Goal: Check status: Check status

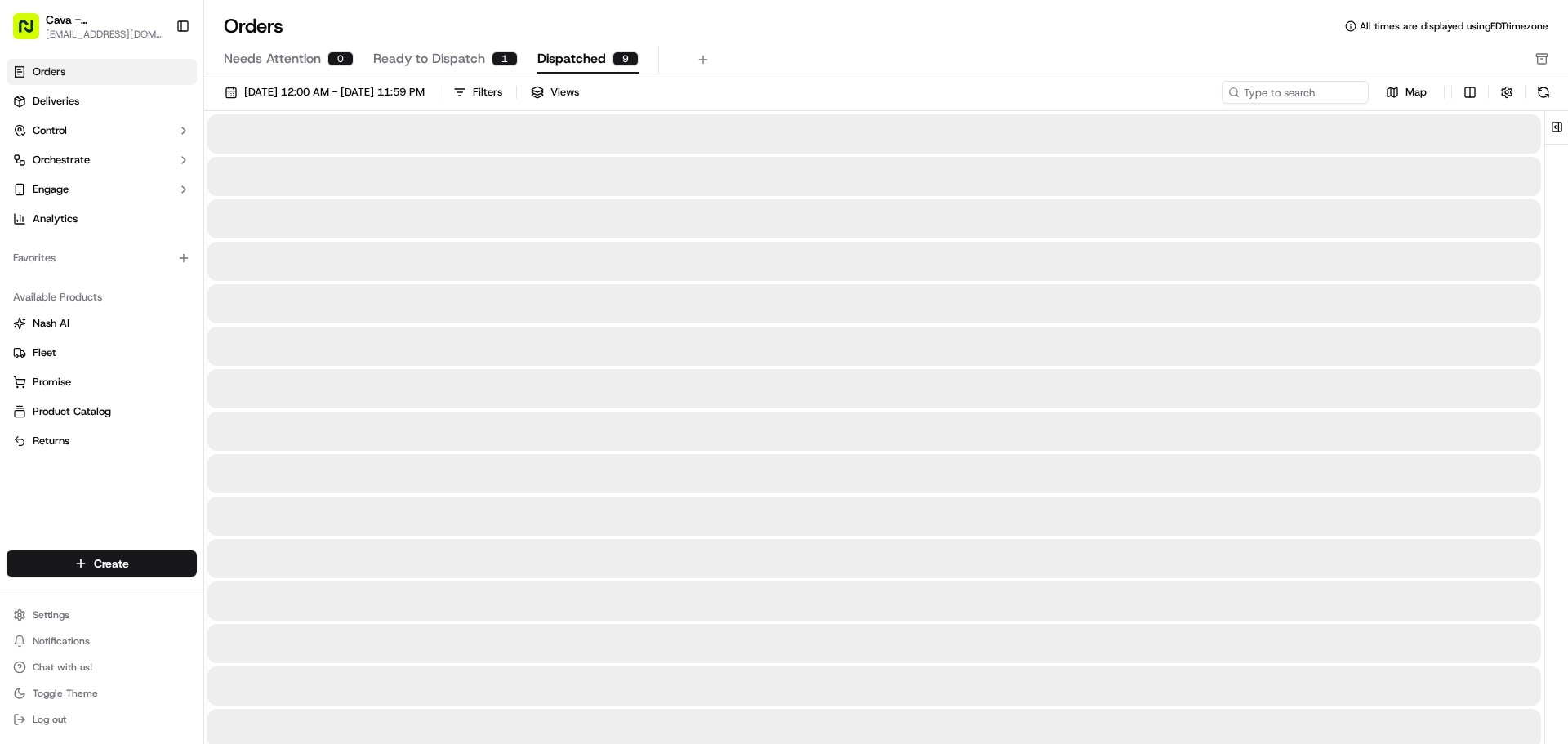
click at [612, 54] on div "9" at bounding box center [625, 58] width 26 height 14
click at [381, 56] on span "Ready to Dispatch" at bounding box center [429, 58] width 112 height 19
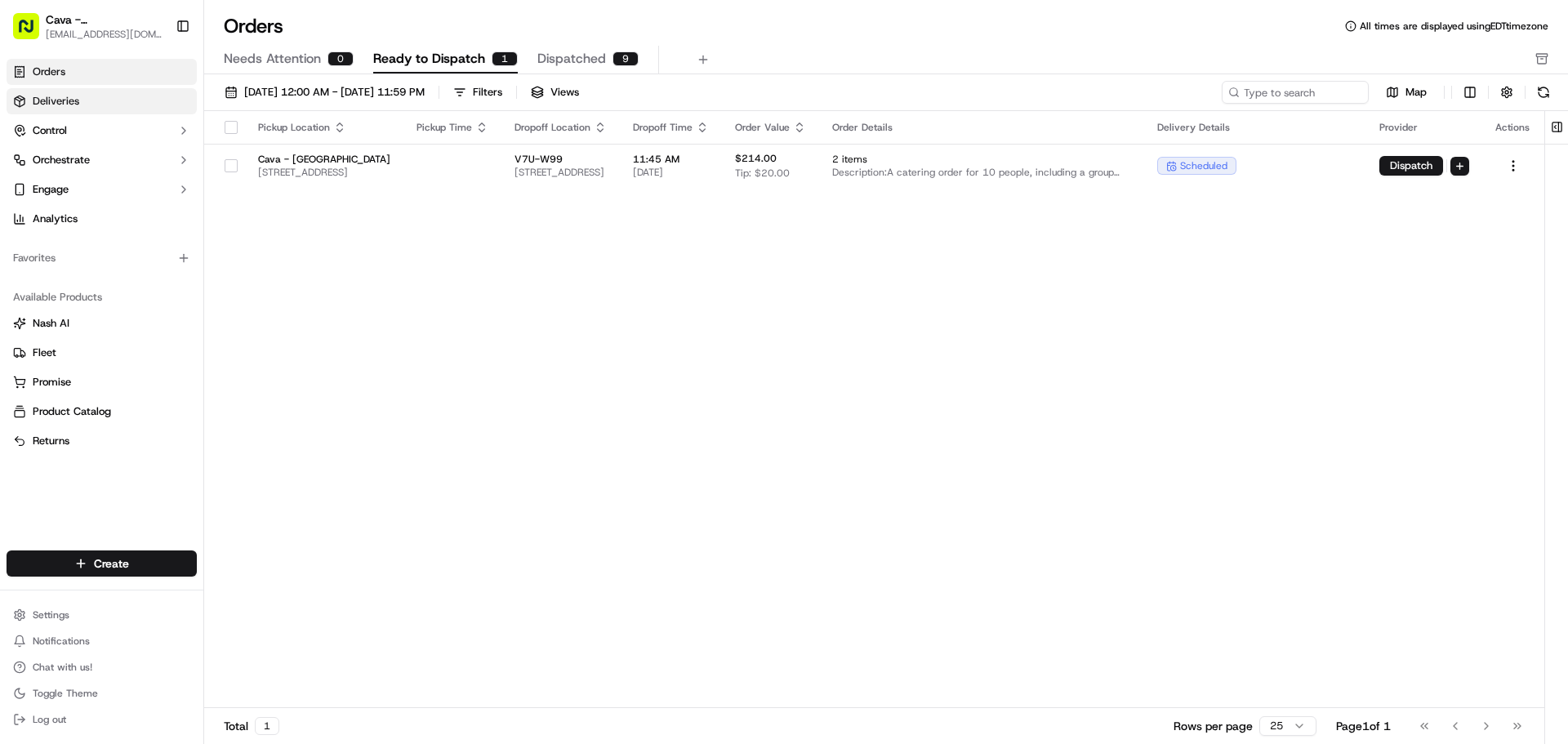
click at [62, 102] on span "Deliveries" at bounding box center [56, 100] width 46 height 14
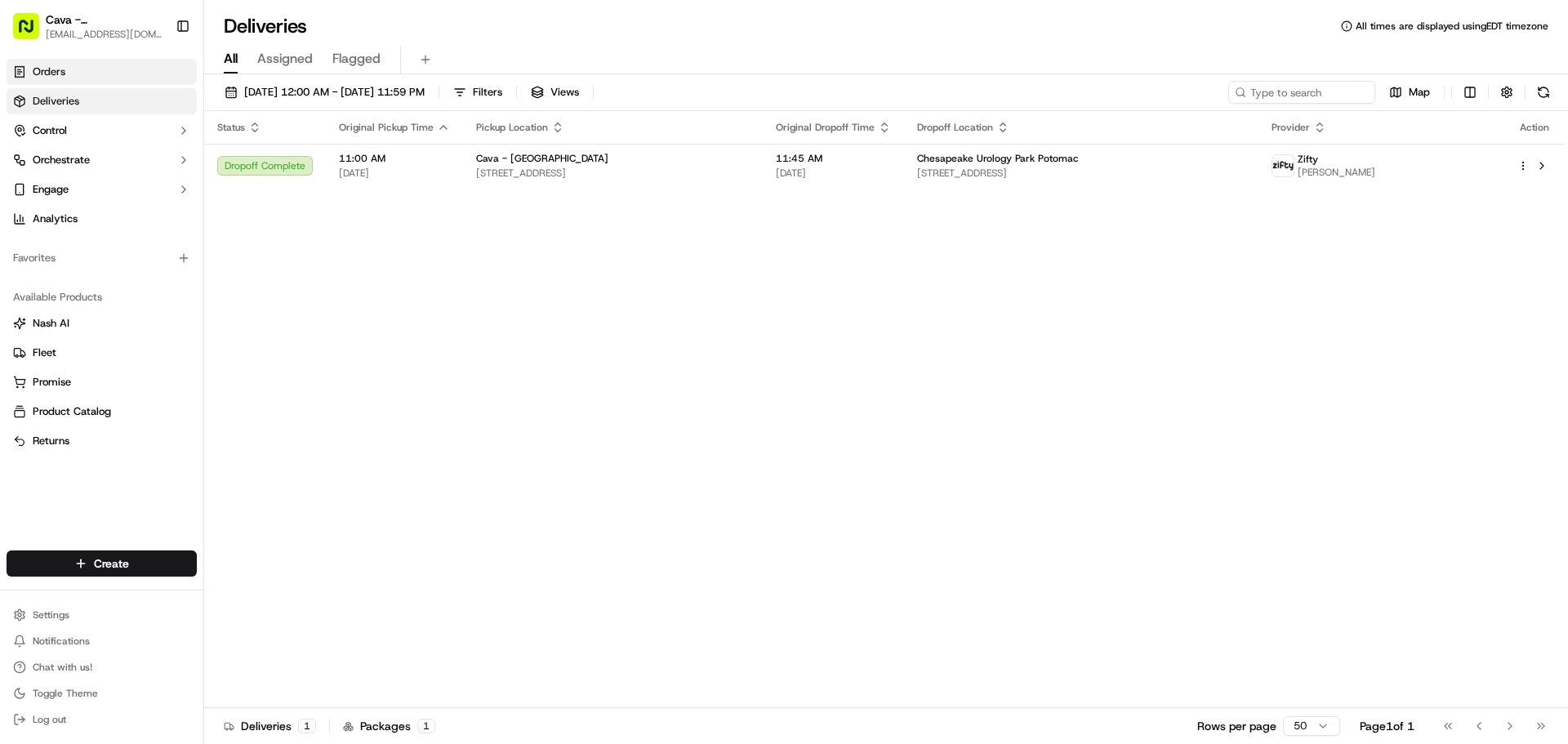
click at [91, 80] on link "Orders" at bounding box center [102, 72] width 191 height 26
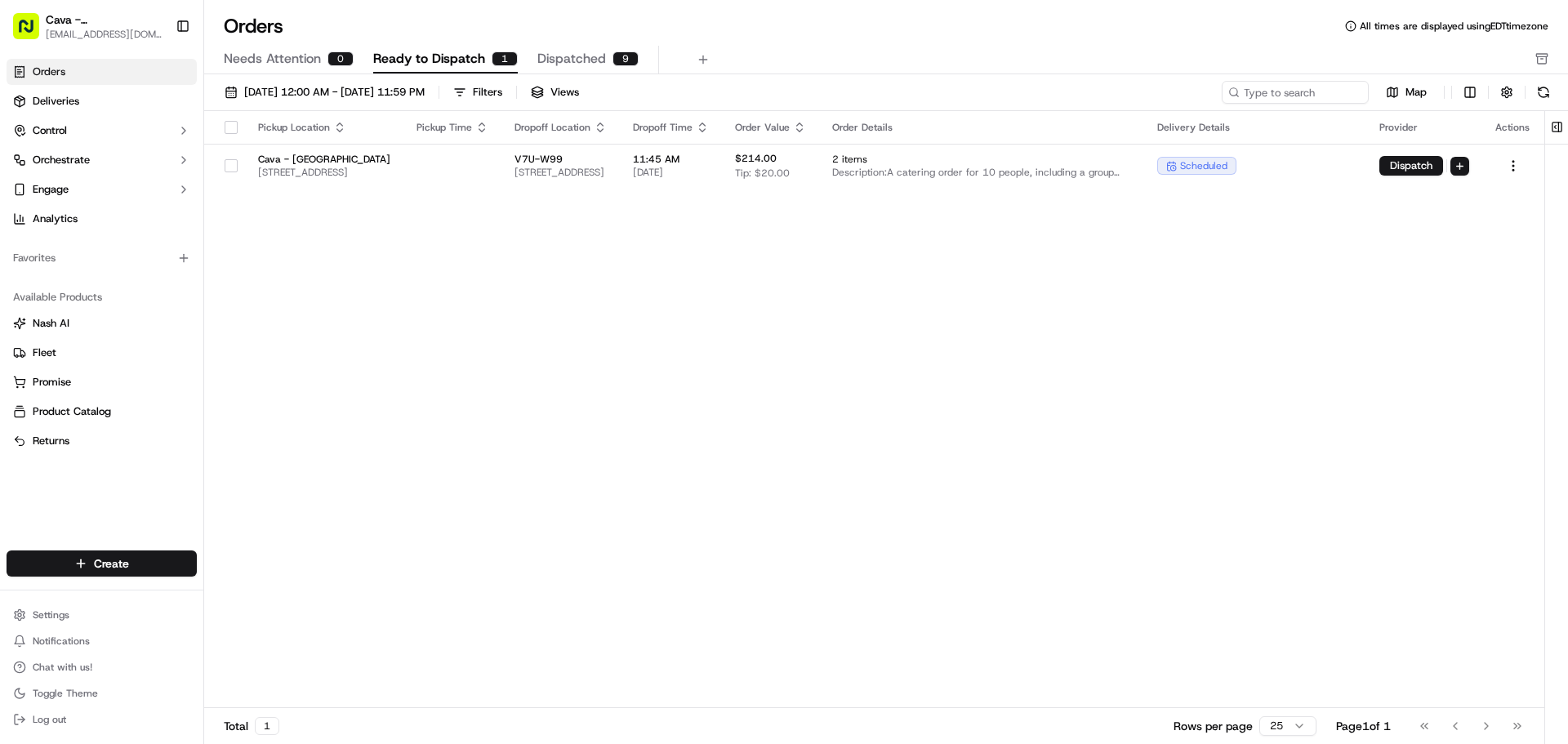
click at [385, 71] on button "Ready to Dispatch 1" at bounding box center [445, 59] width 144 height 28
click at [333, 86] on span "[DATE] 12:00 AM - [DATE] 11:59 PM" at bounding box center [335, 92] width 181 height 14
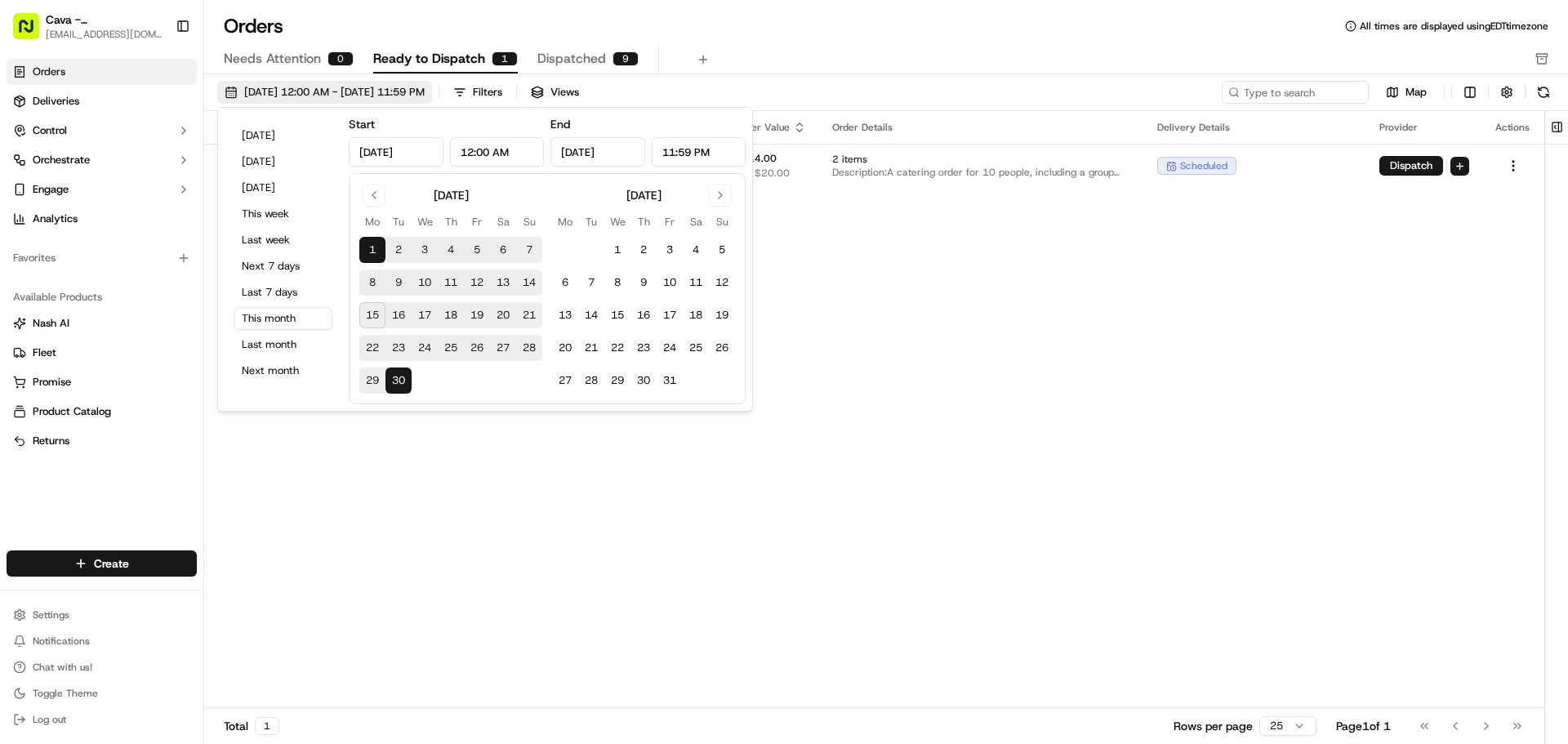
click at [333, 86] on span "[DATE] 12:00 AM - [DATE] 11:59 PM" at bounding box center [335, 92] width 181 height 14
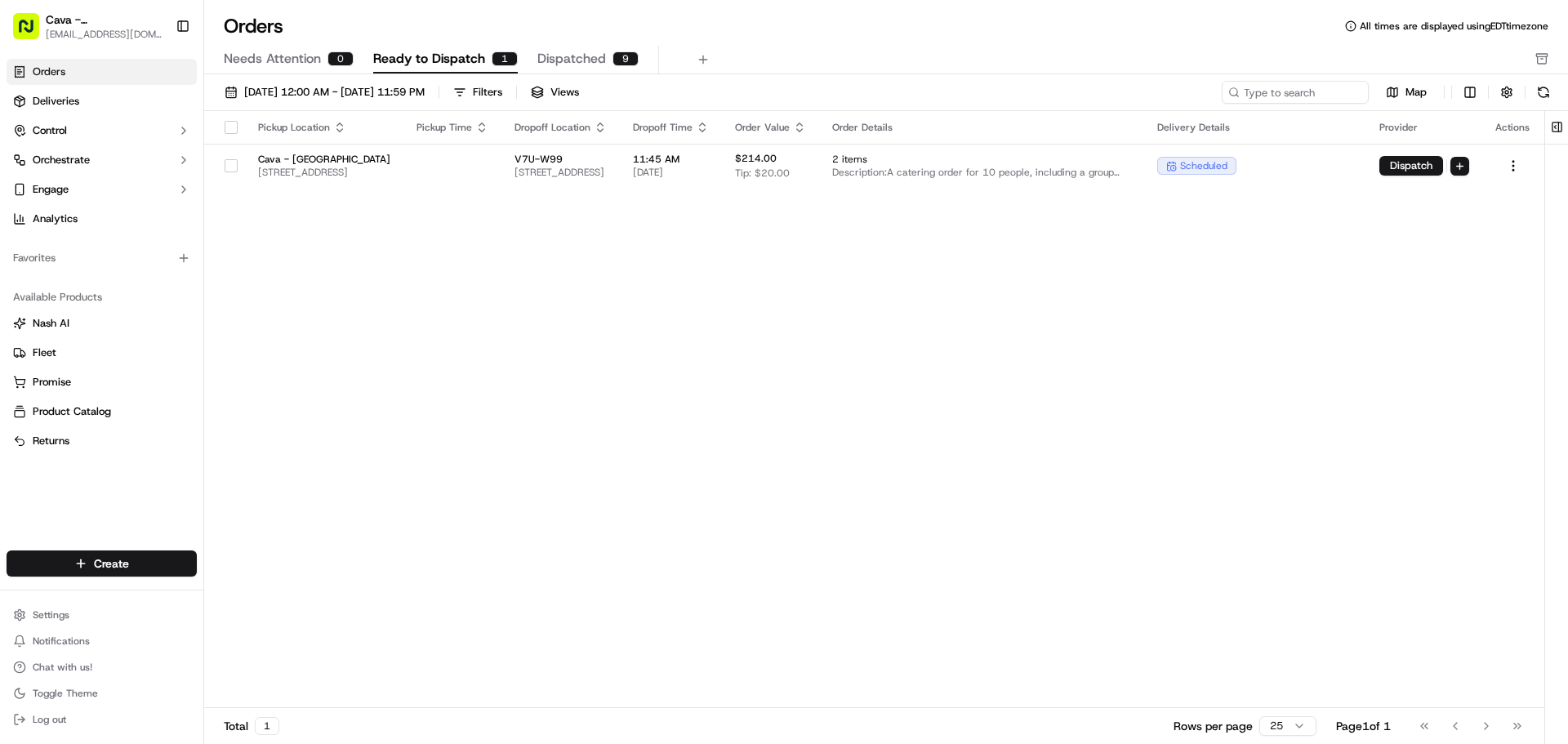
click at [332, 60] on div "0" at bounding box center [340, 58] width 26 height 14
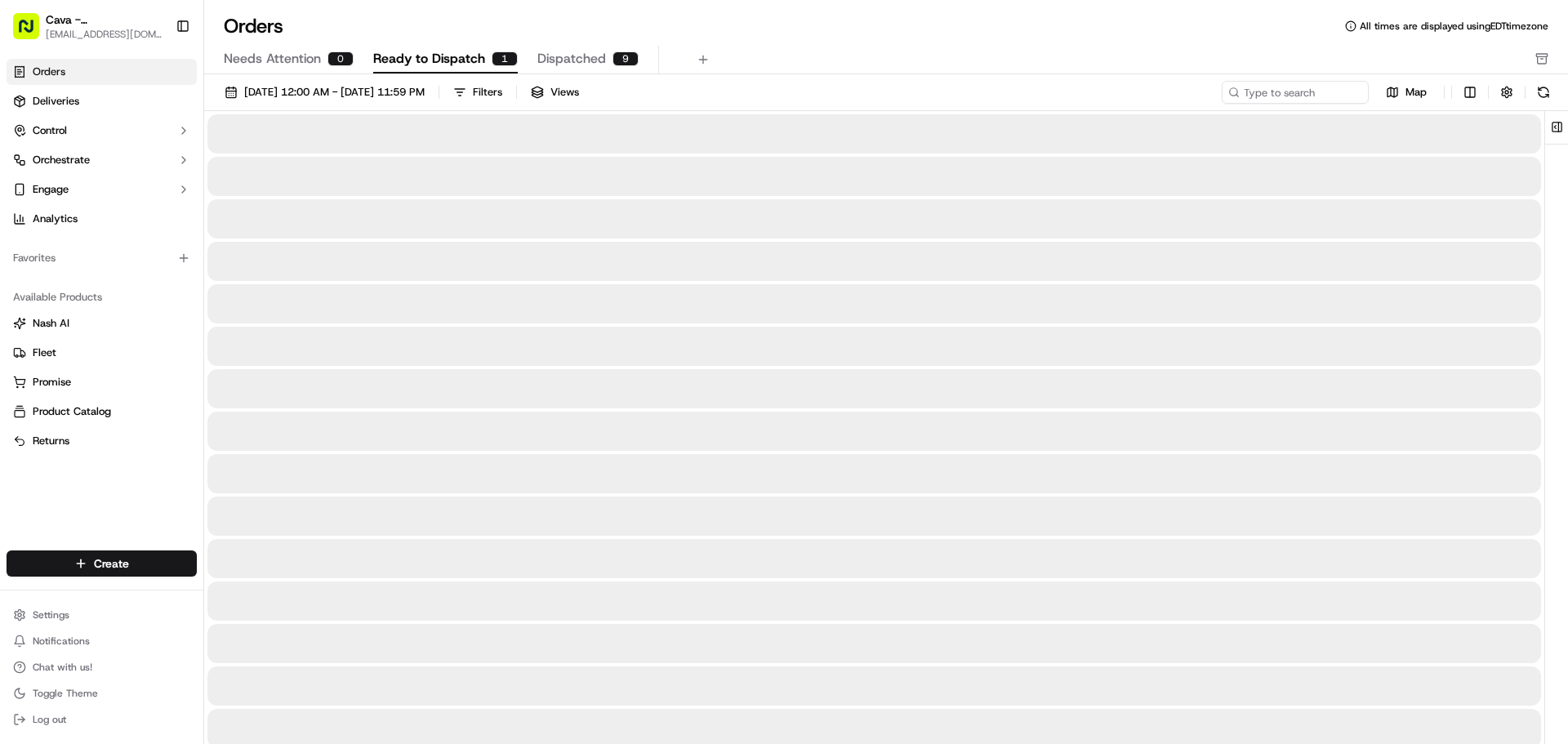
click at [400, 58] on span "Ready to Dispatch" at bounding box center [429, 58] width 112 height 19
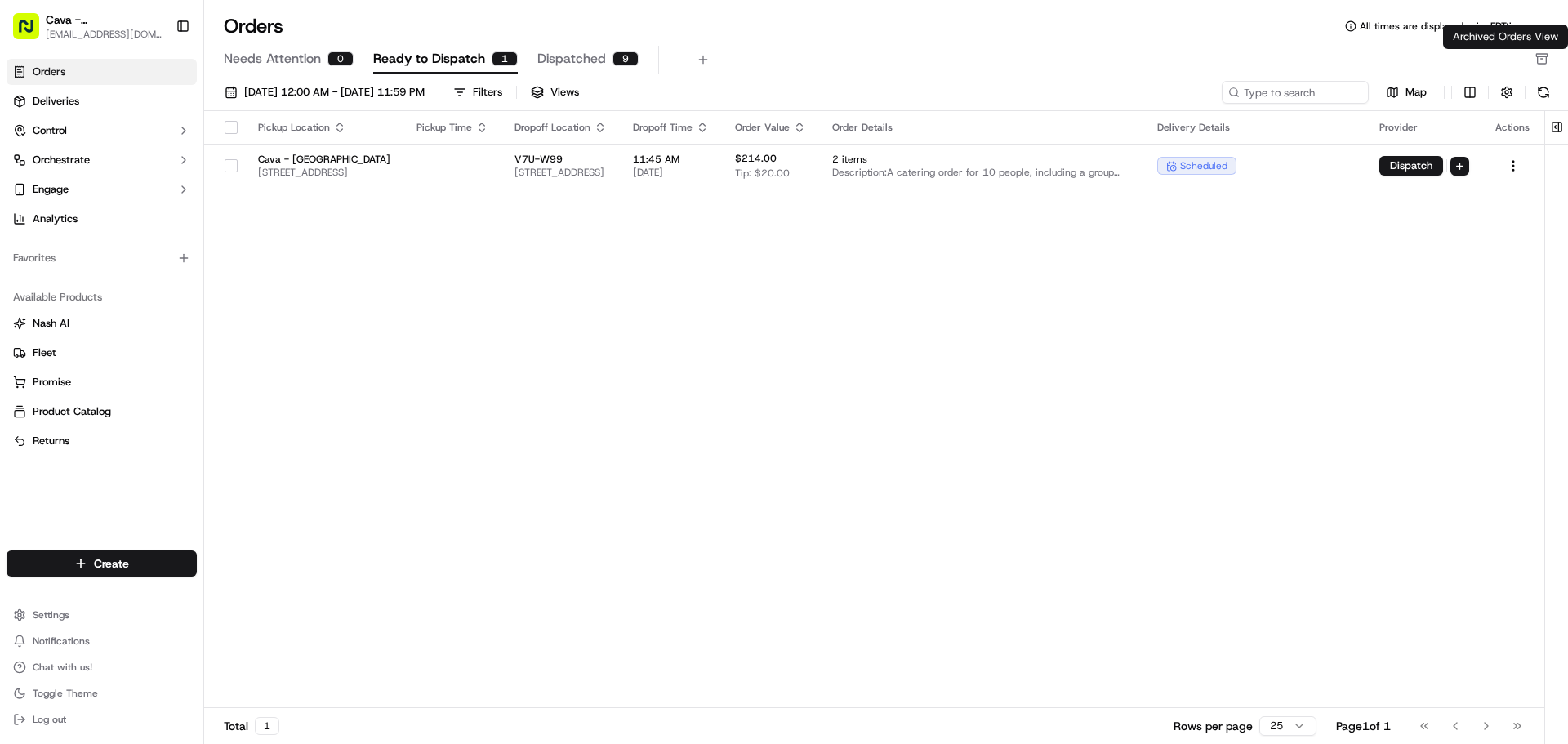
click at [1546, 57] on icon "button" at bounding box center [1542, 60] width 9 height 8
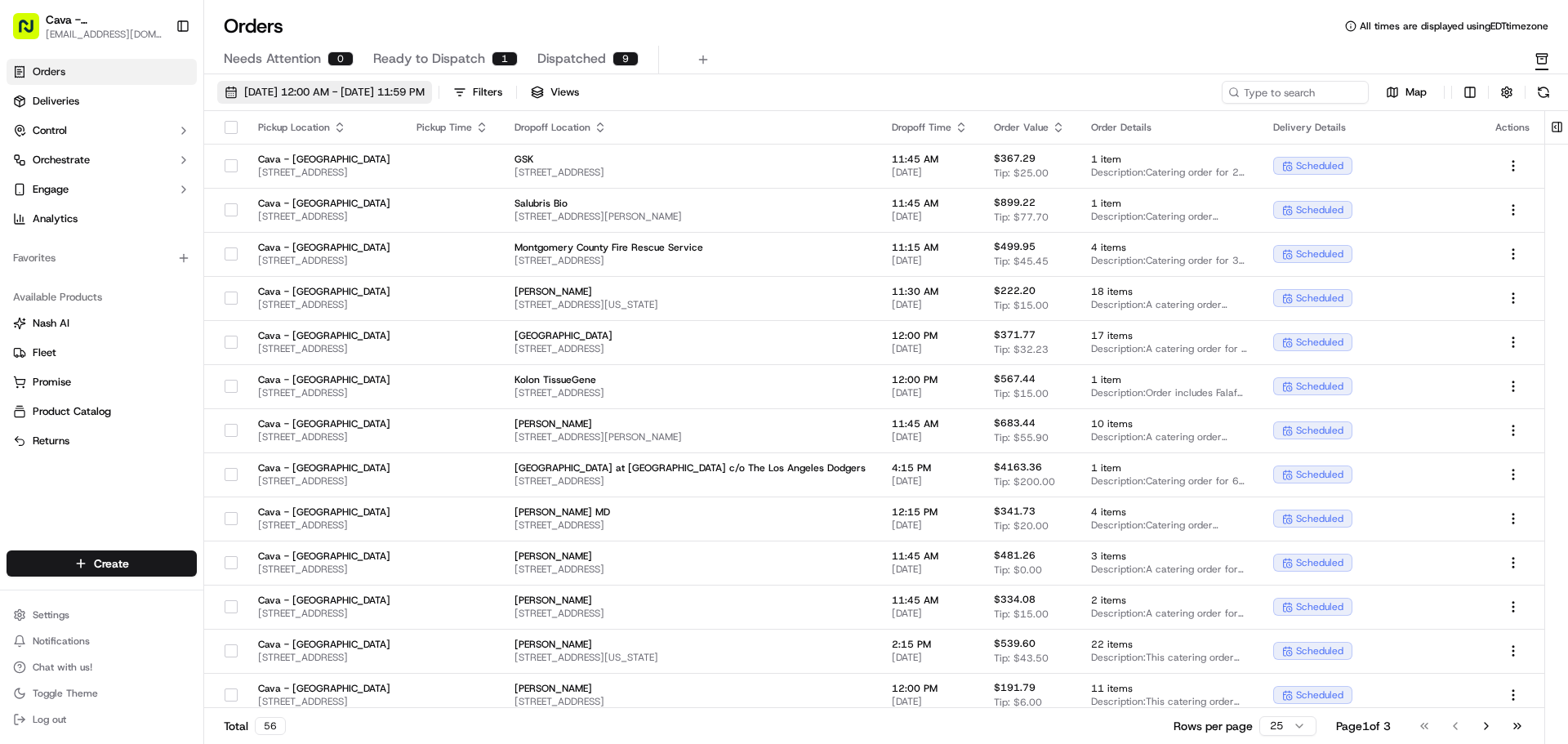
click at [293, 96] on span "[DATE] 12:00 AM - [DATE] 11:59 PM" at bounding box center [335, 92] width 181 height 14
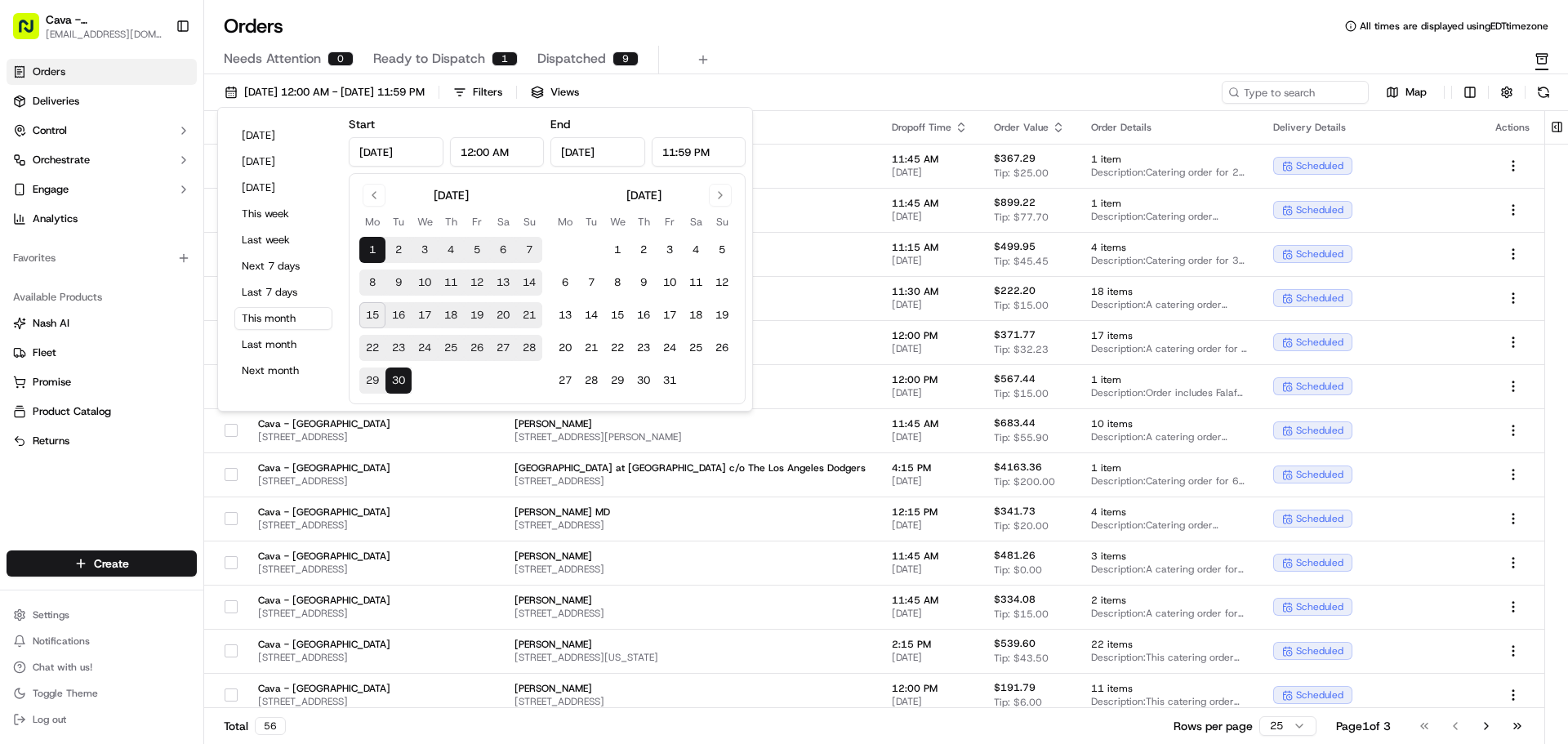
click at [402, 315] on button "16" at bounding box center [398, 315] width 26 height 26
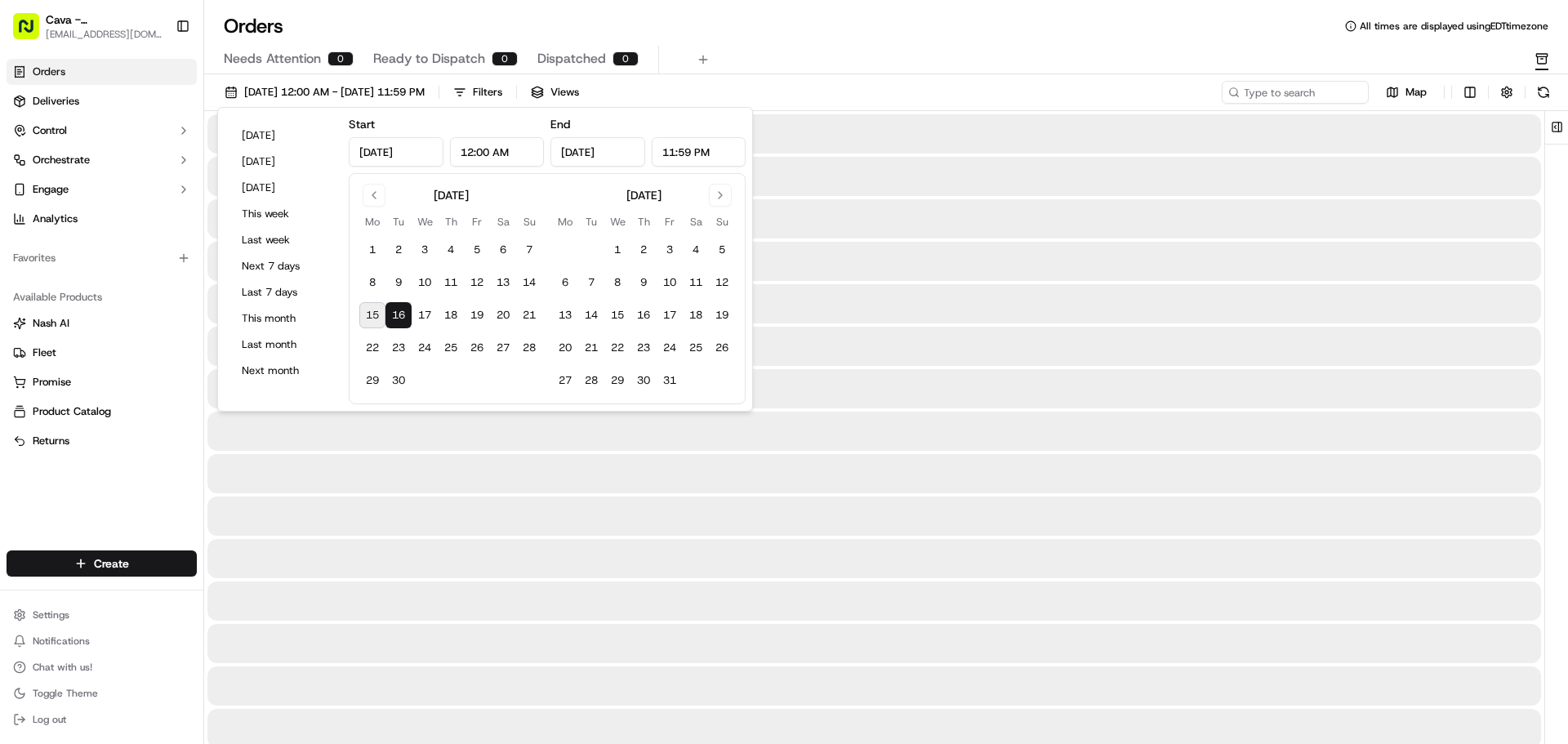
type input "[DATE]"
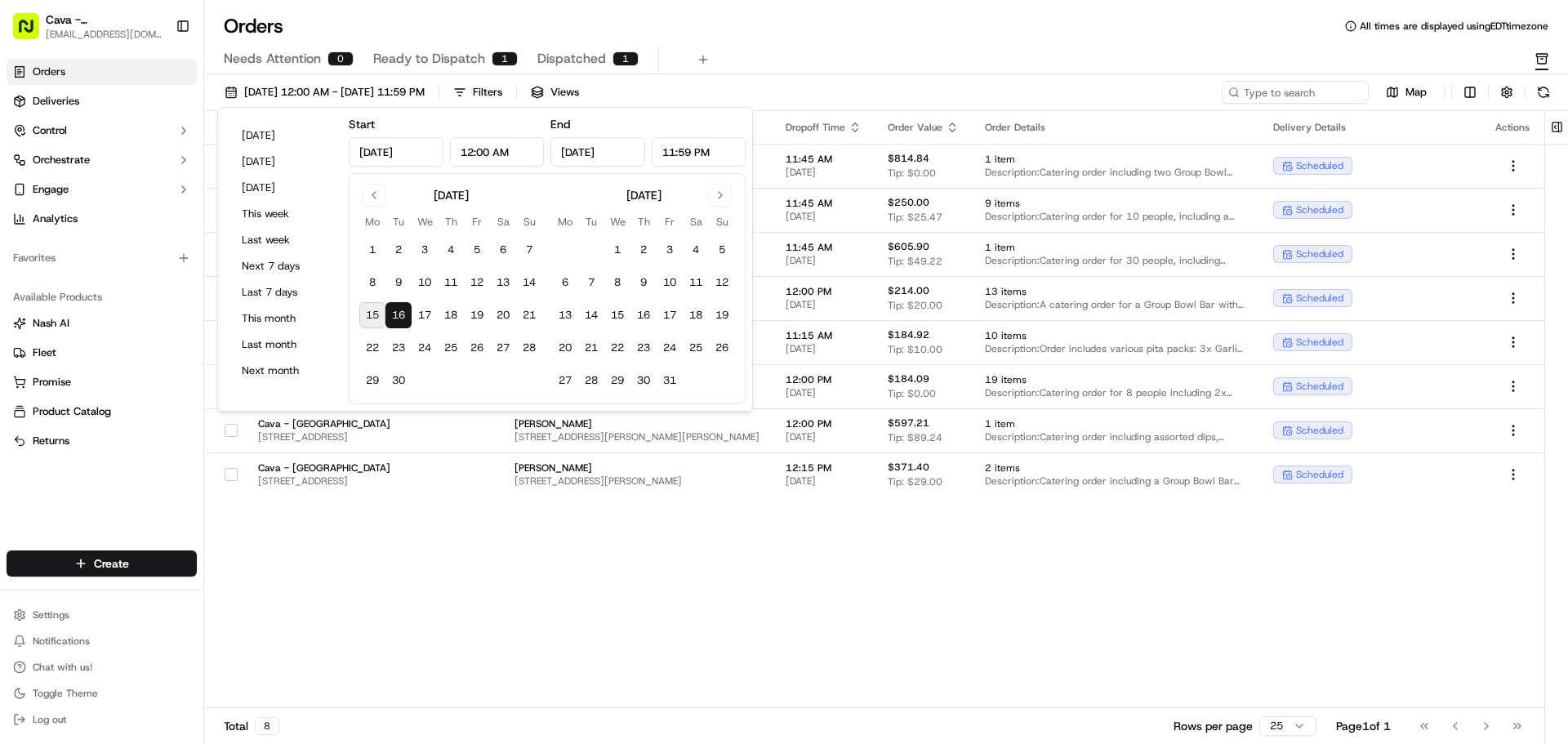
click at [334, 580] on div "Pickup Location Pickup Time Dropoff Location Dropoff Time Order Value Order Det…" at bounding box center [874, 410] width 1340 height 597
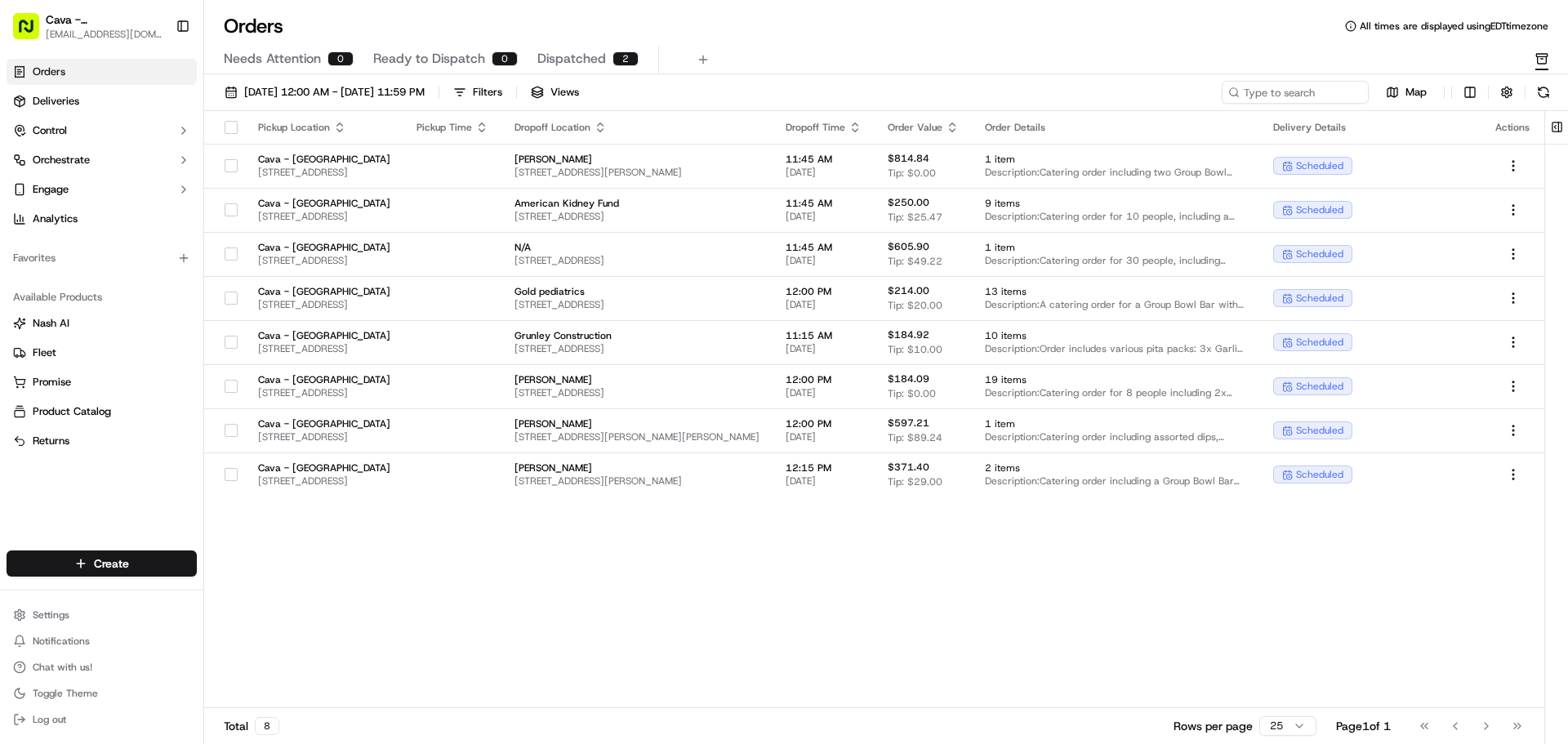
click at [600, 55] on span "Dispatched" at bounding box center [571, 58] width 68 height 19
